Goal: Task Accomplishment & Management: Use online tool/utility

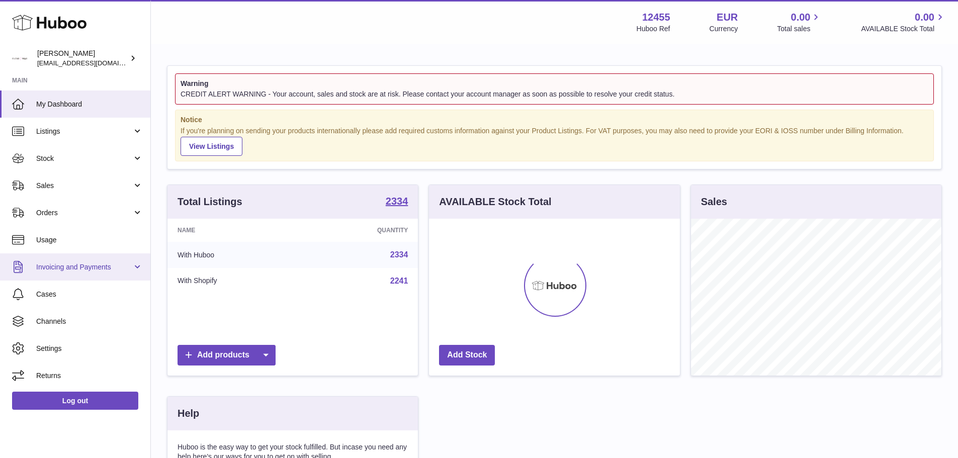
scroll to position [157, 251]
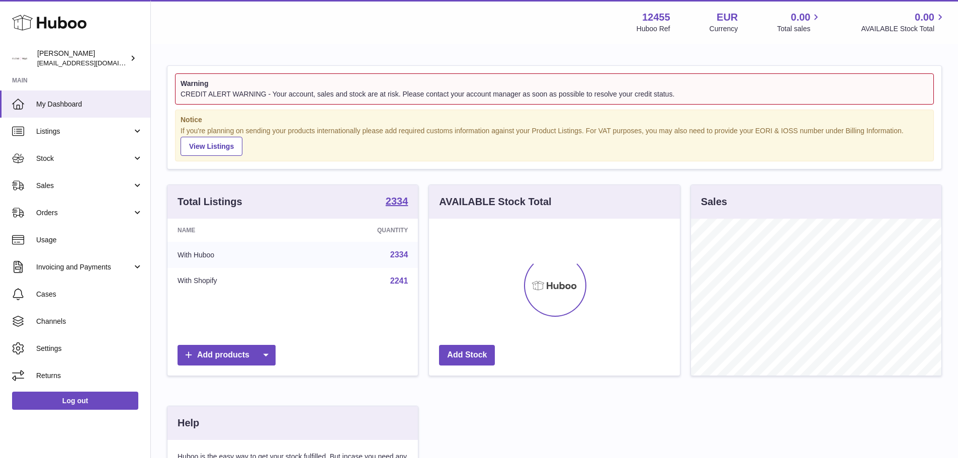
drag, startPoint x: 63, startPoint y: 192, endPoint x: 64, endPoint y: 203, distance: 11.1
click at [63, 192] on link "Sales" at bounding box center [75, 185] width 150 height 27
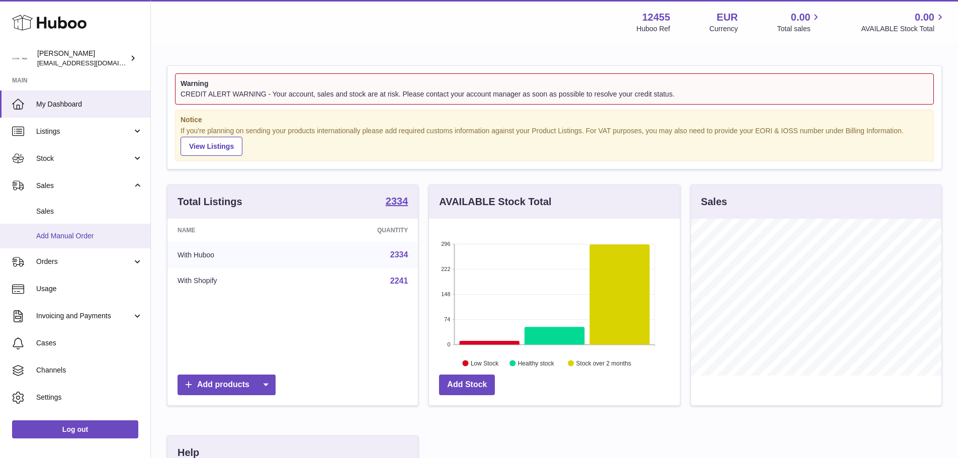
click at [69, 224] on link "Add Manual Order" at bounding box center [75, 236] width 150 height 25
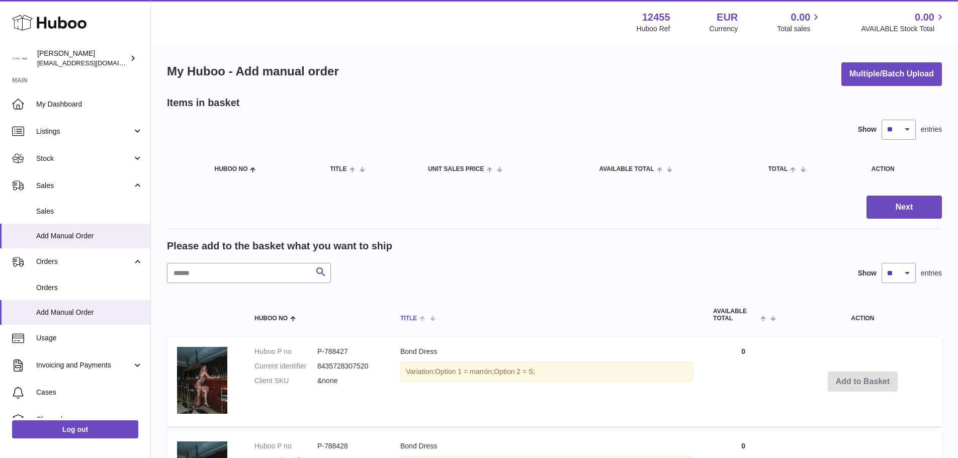
scroll to position [33, 0]
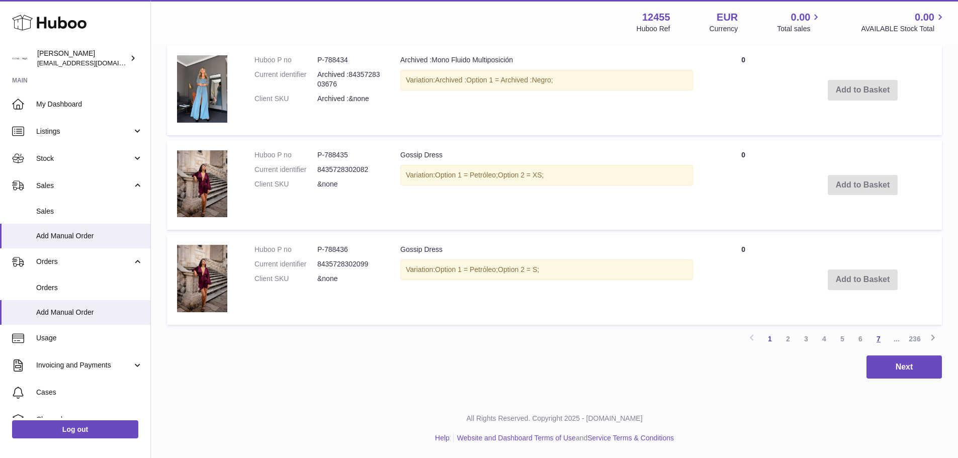
click at [876, 339] on link "7" at bounding box center [878, 339] width 18 height 18
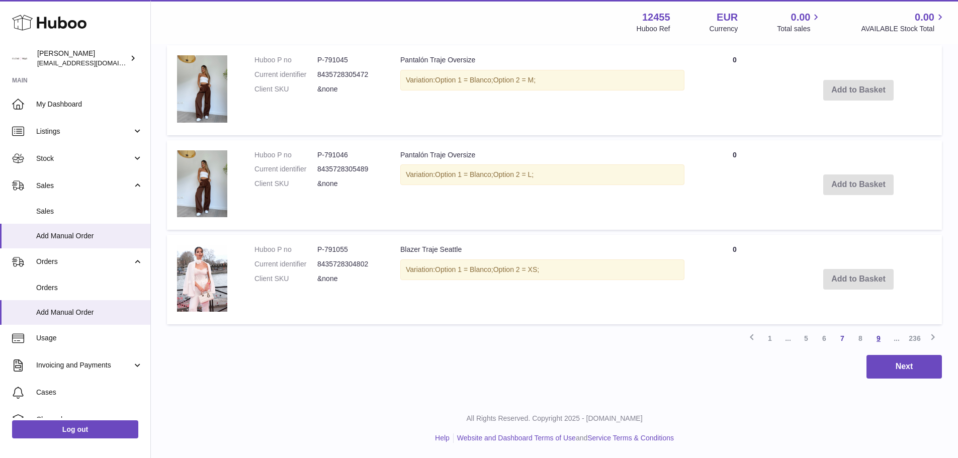
click at [872, 342] on link "9" at bounding box center [878, 338] width 18 height 18
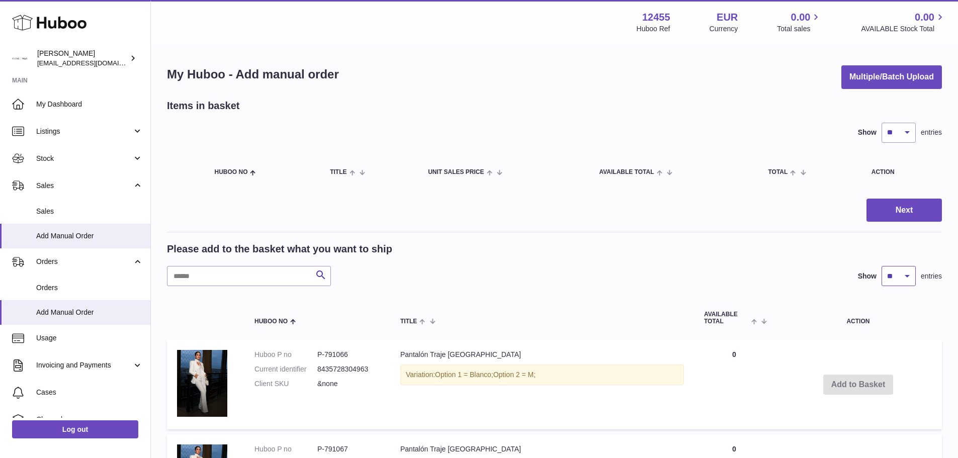
click at [895, 285] on select "** ** ** ***" at bounding box center [898, 276] width 34 height 20
drag, startPoint x: 896, startPoint y: 280, endPoint x: 898, endPoint y: 286, distance: 6.2
click at [896, 280] on select "** ** ** ***" at bounding box center [898, 276] width 34 height 20
select select "***"
click at [881, 266] on select "** ** ** ***" at bounding box center [898, 276] width 34 height 20
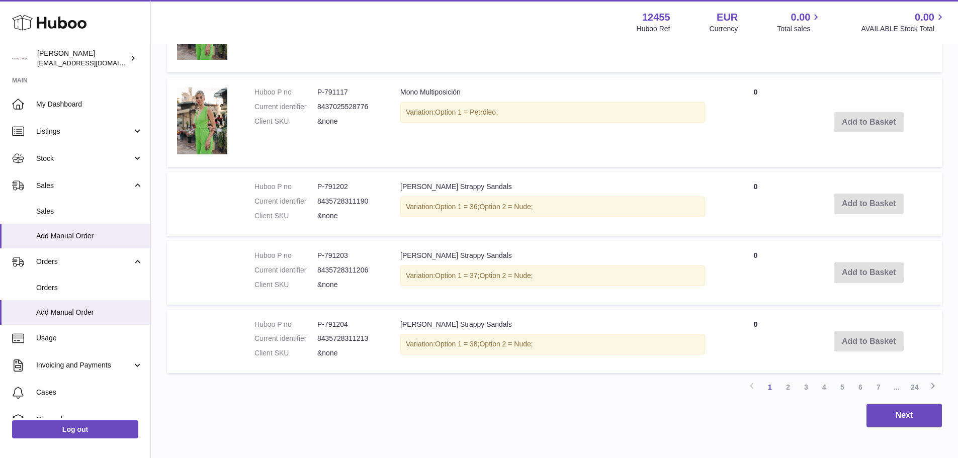
scroll to position [9391, 0]
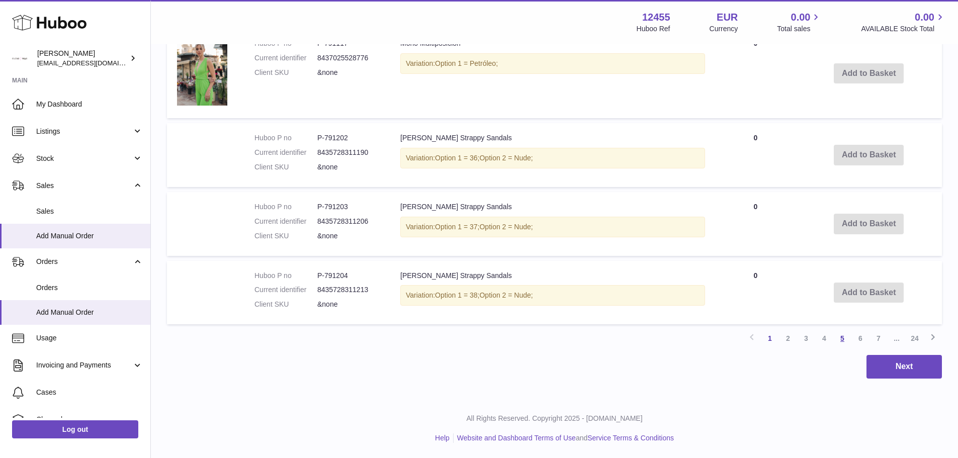
click at [846, 341] on link "5" at bounding box center [842, 338] width 18 height 18
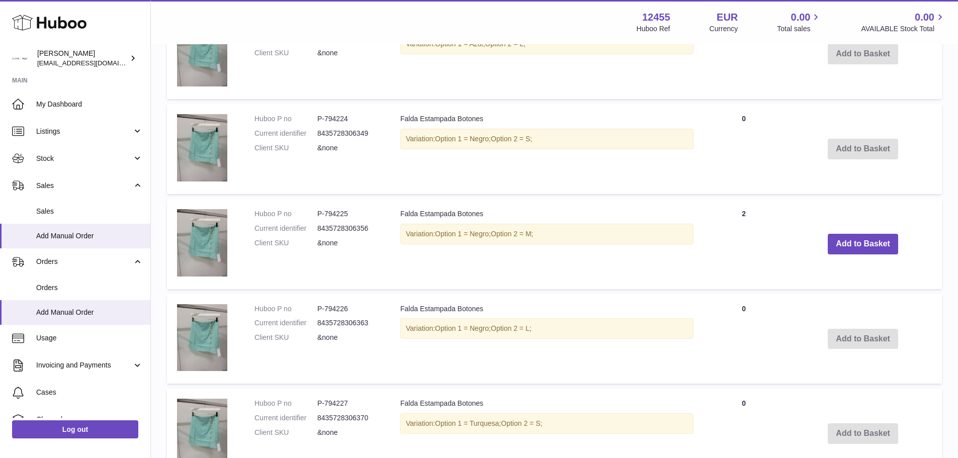
scroll to position [3163, 0]
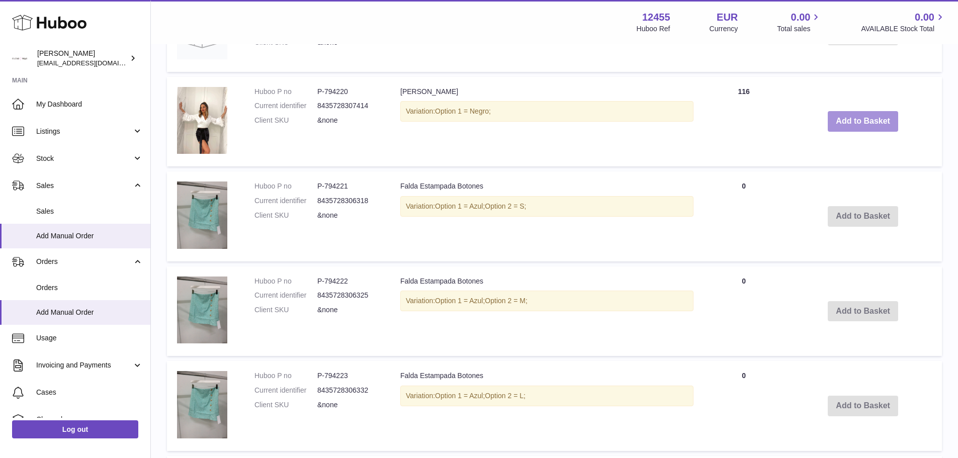
click at [850, 132] on button "Add to Basket" at bounding box center [863, 121] width 70 height 21
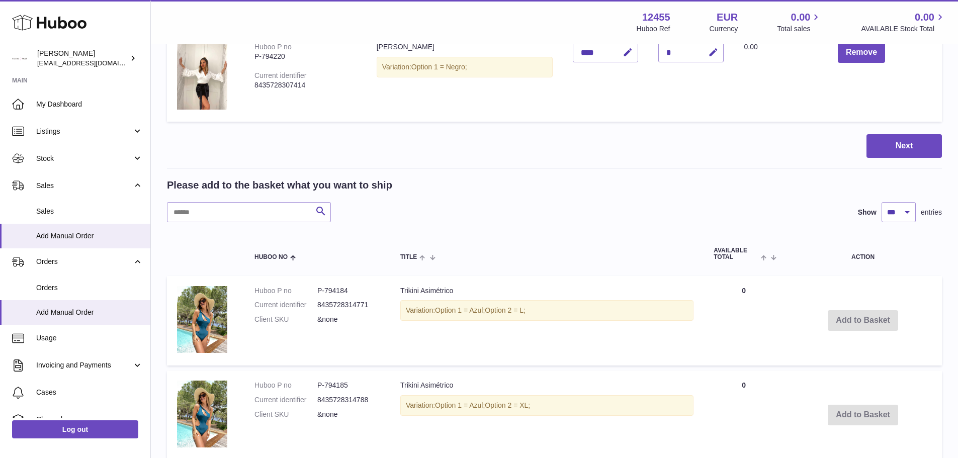
scroll to position [0, 0]
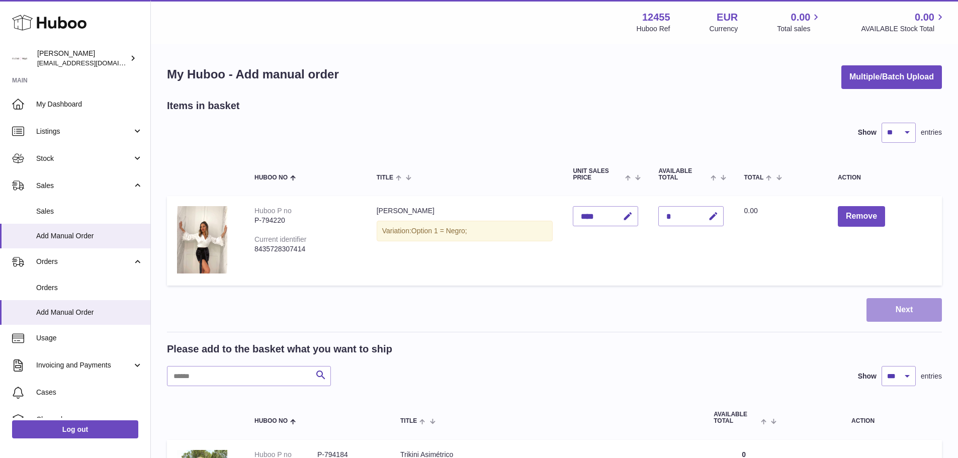
click at [918, 317] on button "Next" at bounding box center [903, 310] width 75 height 24
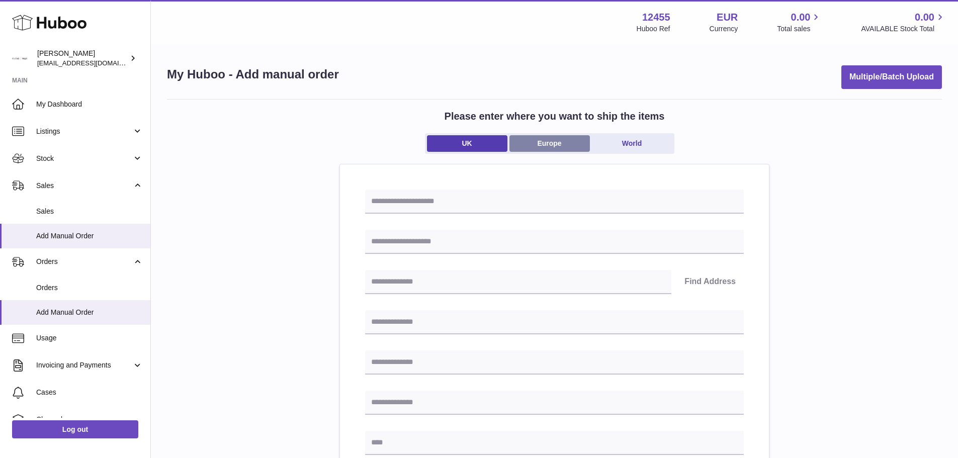
click at [546, 142] on link "Europe" at bounding box center [549, 143] width 80 height 17
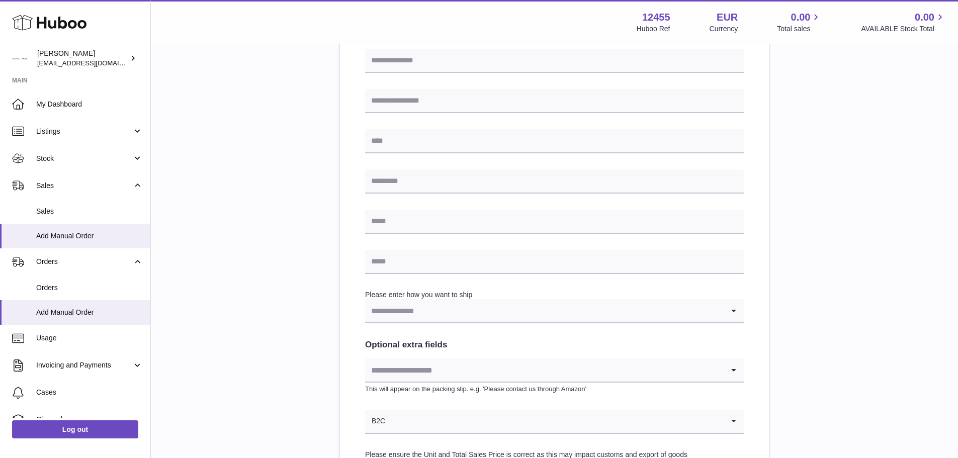
scroll to position [443, 0]
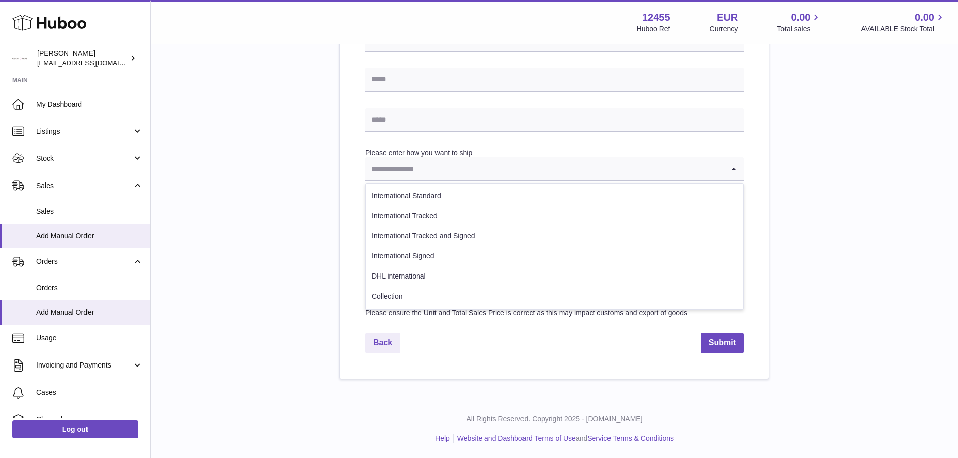
click at [451, 167] on input "Search for option" at bounding box center [544, 168] width 358 height 23
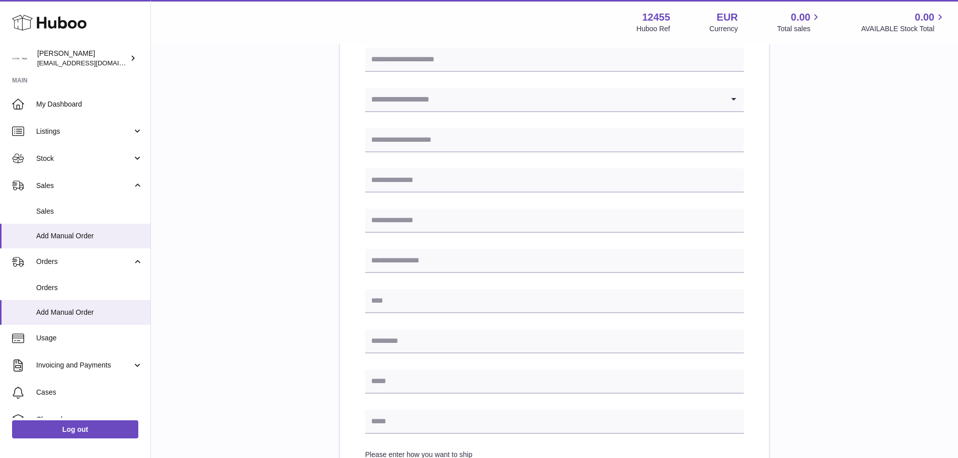
scroll to position [0, 0]
